Goal: Transaction & Acquisition: Subscribe to service/newsletter

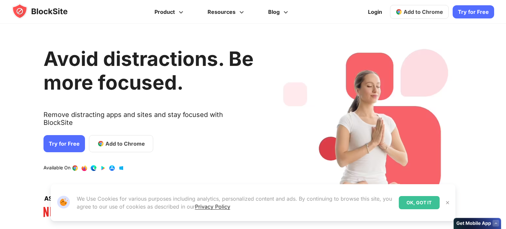
click at [54, 139] on link "Try for Free" at bounding box center [63, 143] width 41 height 17
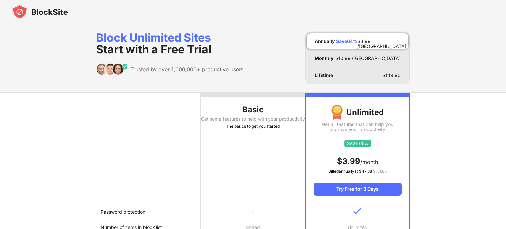
click at [235, 157] on th "Basic Get some features to help with your productivity The basics to get you st…" at bounding box center [252, 147] width 104 height 111
click at [248, 108] on div "Basic" at bounding box center [252, 109] width 104 height 11
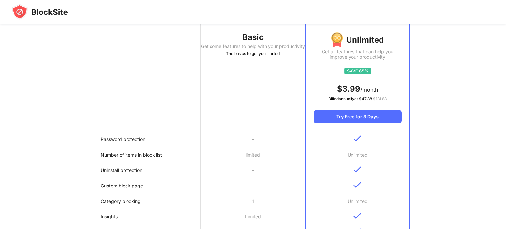
click at [282, 111] on th "Basic Get some features to help with your productivity The basics to get you st…" at bounding box center [252, 75] width 104 height 111
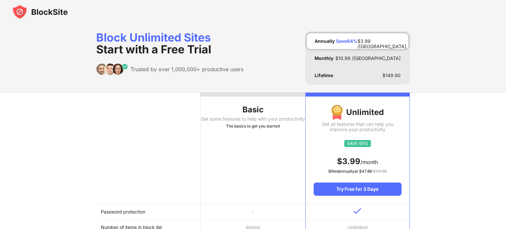
click at [261, 115] on th "Basic Get some features to help with your productivity The basics to get you st…" at bounding box center [252, 147] width 104 height 111
click at [260, 103] on th "Basic Get some features to help with your productivity The basics to get you st…" at bounding box center [252, 147] width 104 height 111
click at [276, 140] on th "Basic Get some features to help with your productivity The basics to get you st…" at bounding box center [252, 147] width 104 height 111
click at [350, 94] on div at bounding box center [357, 94] width 104 height 4
click at [299, 111] on div "Basic" at bounding box center [252, 109] width 104 height 11
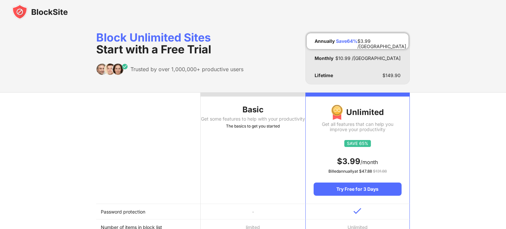
click at [281, 121] on div "Get some features to help with your productivity" at bounding box center [252, 118] width 104 height 5
click at [283, 111] on div "Basic" at bounding box center [252, 109] width 104 height 11
click at [264, 109] on div "Basic" at bounding box center [252, 109] width 104 height 11
click at [258, 111] on div "Basic" at bounding box center [252, 109] width 104 height 11
click at [253, 129] on div "The basics to get you started" at bounding box center [252, 126] width 104 height 7
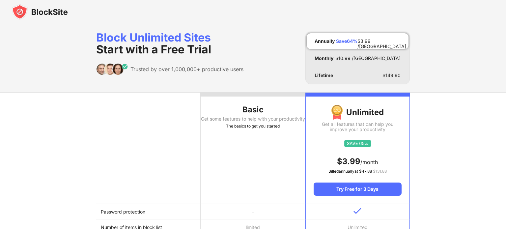
click at [245, 139] on th "Basic Get some features to help with your productivity The basics to get you st…" at bounding box center [252, 147] width 104 height 111
click at [254, 121] on div "Get some features to help with your productivity" at bounding box center [252, 118] width 104 height 5
click at [255, 112] on div "Basic" at bounding box center [252, 109] width 104 height 11
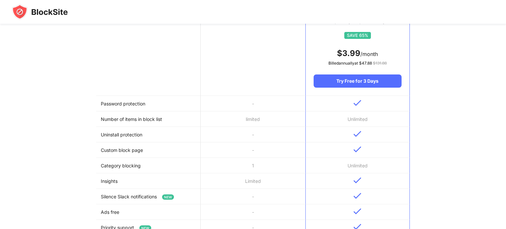
click at [242, 202] on td "-" at bounding box center [252, 196] width 104 height 15
click at [247, 179] on td "Limited" at bounding box center [252, 180] width 104 height 15
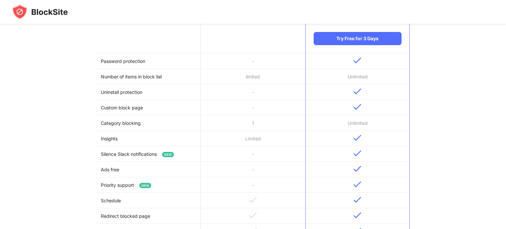
click at [262, 151] on td "-" at bounding box center [252, 153] width 104 height 15
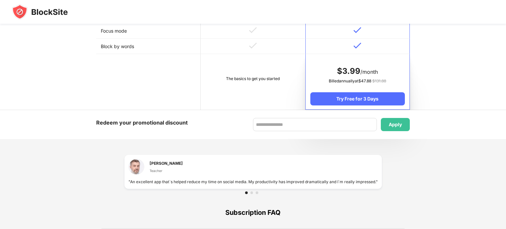
click at [254, 174] on div "[PERSON_NAME] Teacher" at bounding box center [252, 169] width 249 height 20
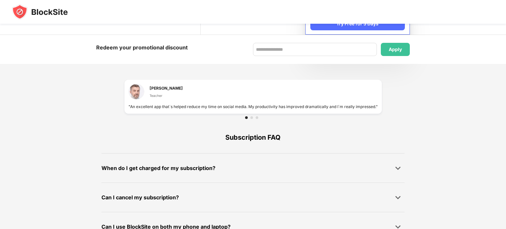
scroll to position [448, 0]
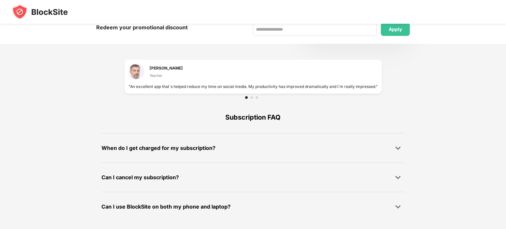
click at [288, 176] on div "Can I cancel my subscription?" at bounding box center [252, 176] width 303 height 13
